Goal: Transaction & Acquisition: Purchase product/service

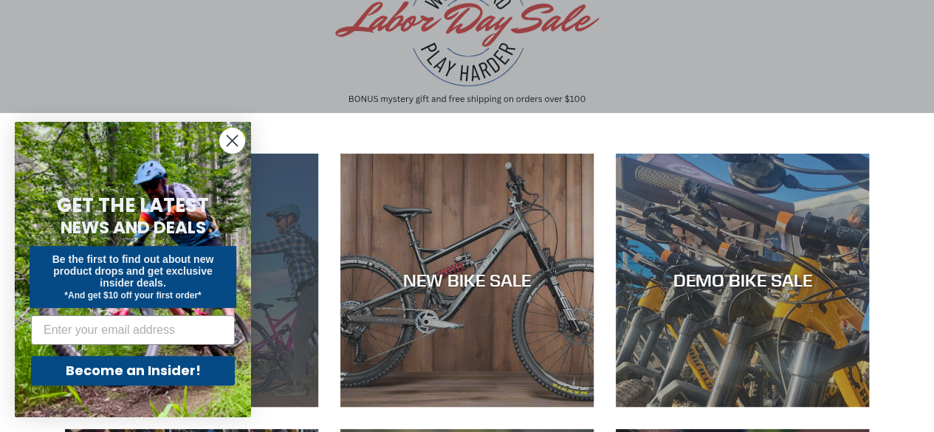
scroll to position [157, 0]
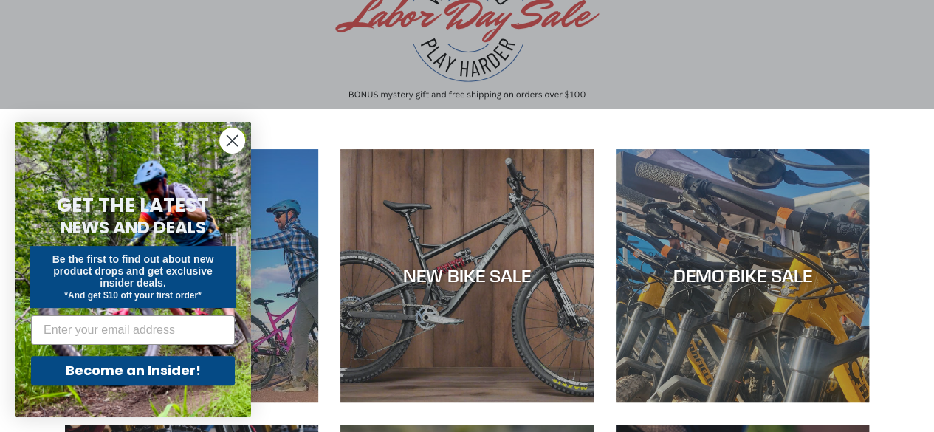
click at [233, 134] on circle "Close dialog" at bounding box center [232, 141] width 24 height 24
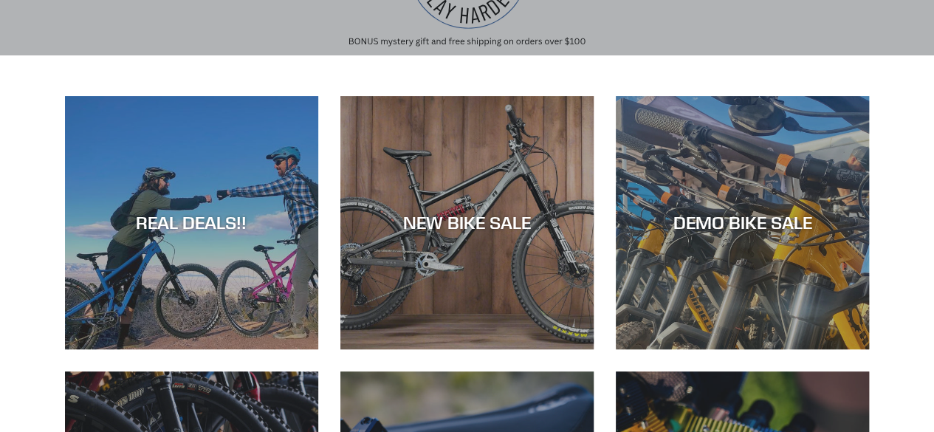
scroll to position [211, 0]
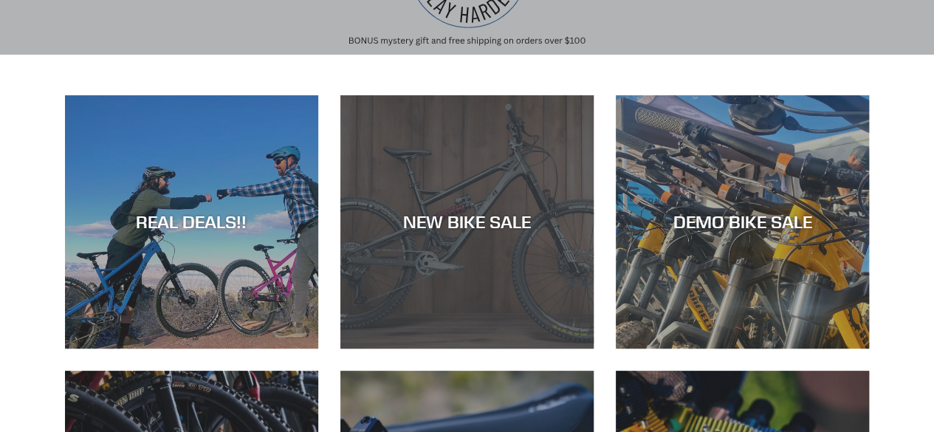
click at [427, 349] on div "NEW BIKE SALE" at bounding box center [467, 349] width 253 height 0
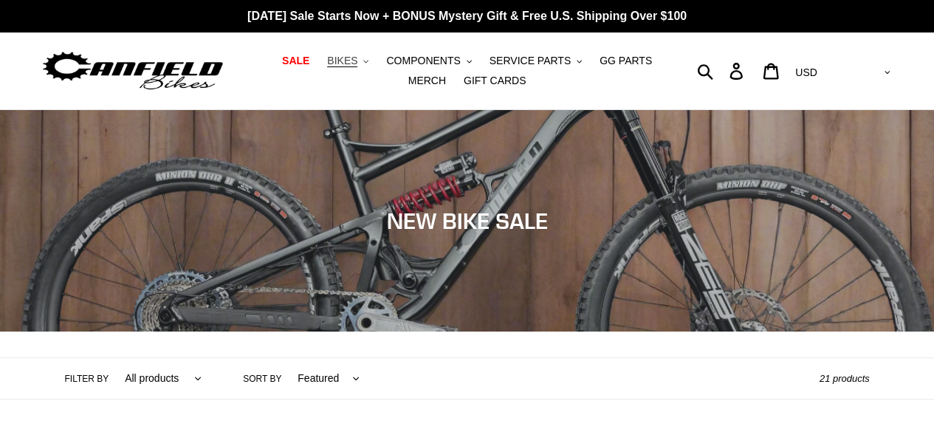
click at [329, 60] on span "BIKES" at bounding box center [342, 61] width 30 height 13
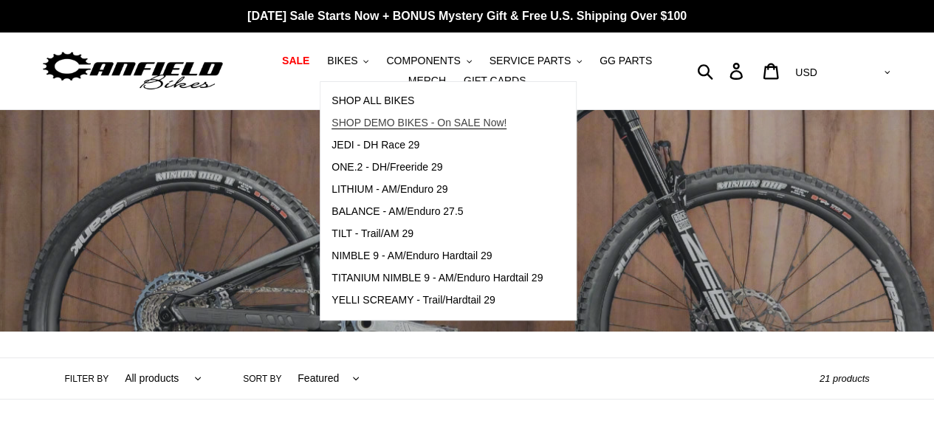
click at [357, 126] on span "SHOP DEMO BIKES - On SALE Now!" at bounding box center [419, 123] width 175 height 13
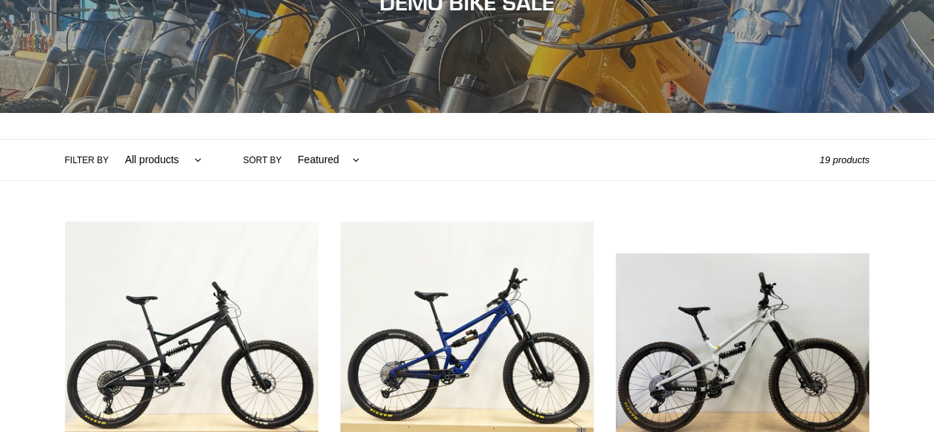
scroll to position [219, 0]
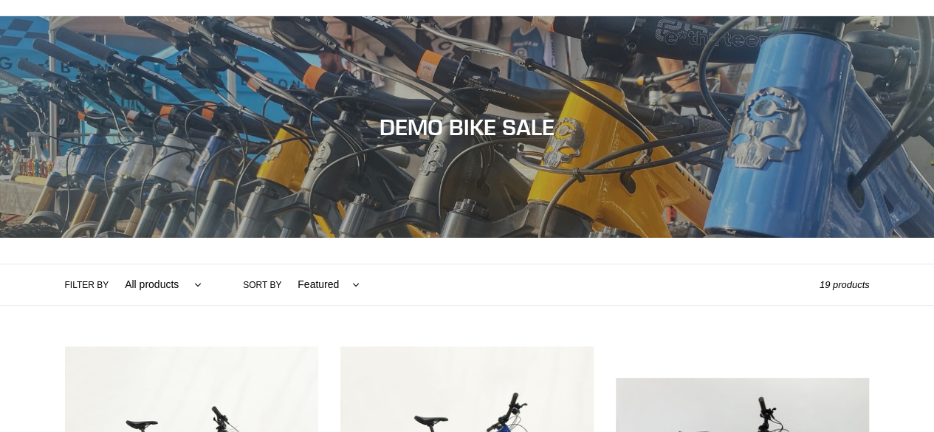
scroll to position [0, 0]
